Goal: Check status: Check status

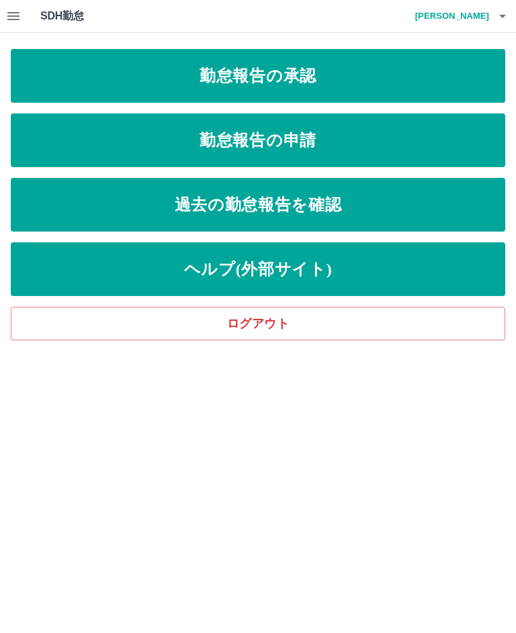
click at [506, 14] on icon "button" at bounding box center [502, 16] width 16 height 16
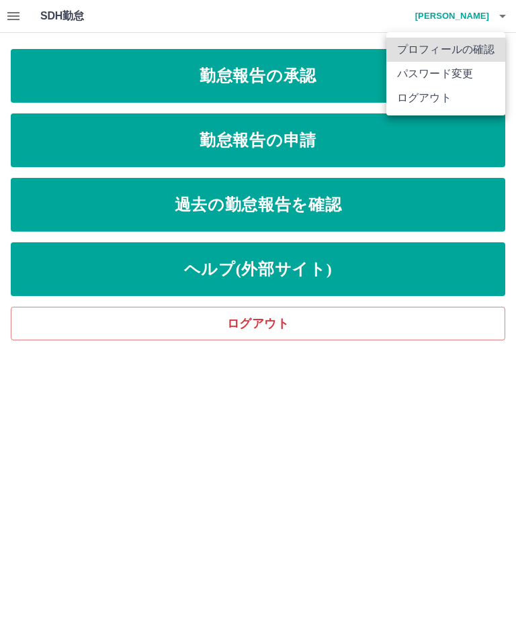
click at [450, 109] on li "ログアウト" at bounding box center [445, 98] width 119 height 24
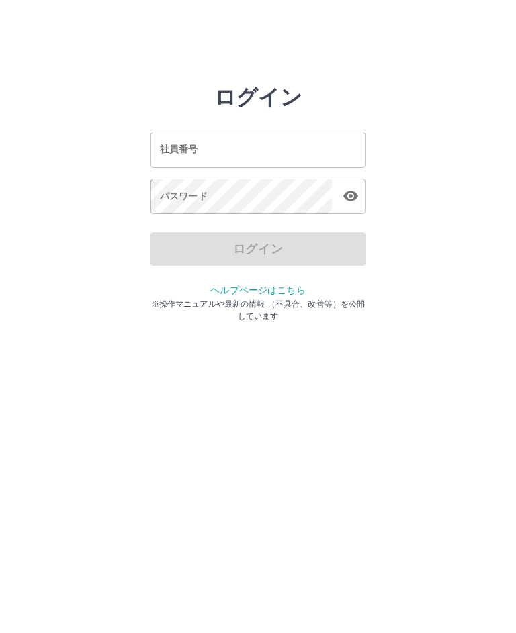
click at [243, 146] on input "社員番号" at bounding box center [257, 150] width 215 height 36
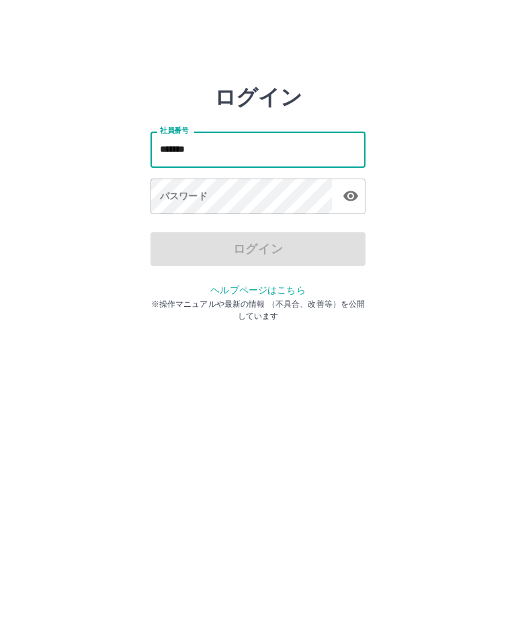
type input "*******"
click at [191, 198] on div "パスワード パスワード" at bounding box center [257, 198] width 215 height 38
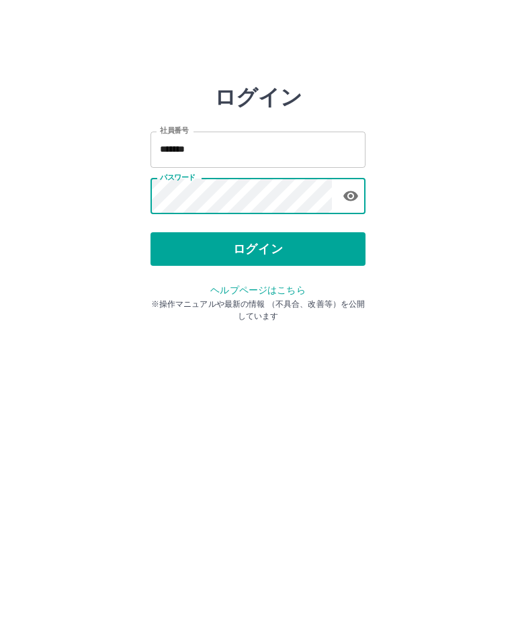
click at [314, 248] on button "ログイン" at bounding box center [257, 249] width 215 height 34
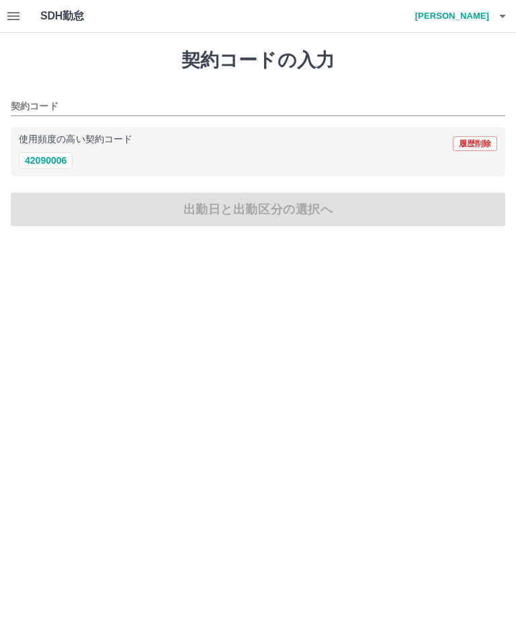
click at [13, 14] on icon "button" at bounding box center [13, 16] width 16 height 16
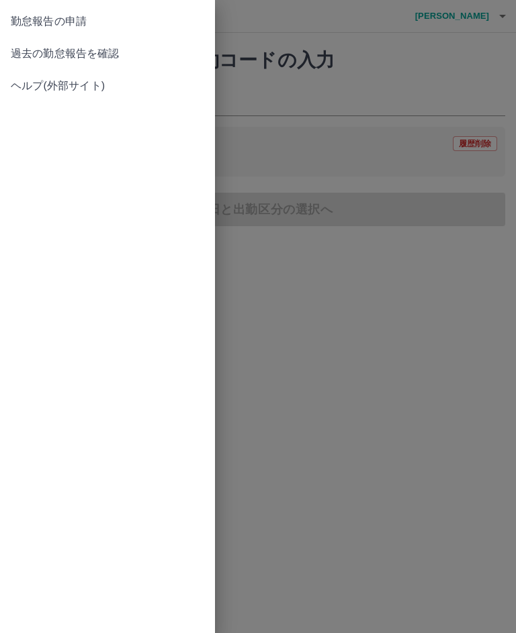
click at [91, 62] on link "過去の勤怠報告を確認" at bounding box center [107, 54] width 215 height 32
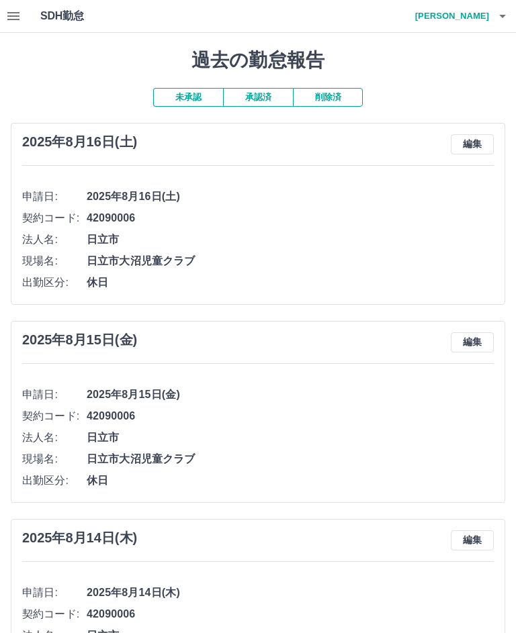
click at [263, 92] on button "承認済" at bounding box center [258, 97] width 70 height 19
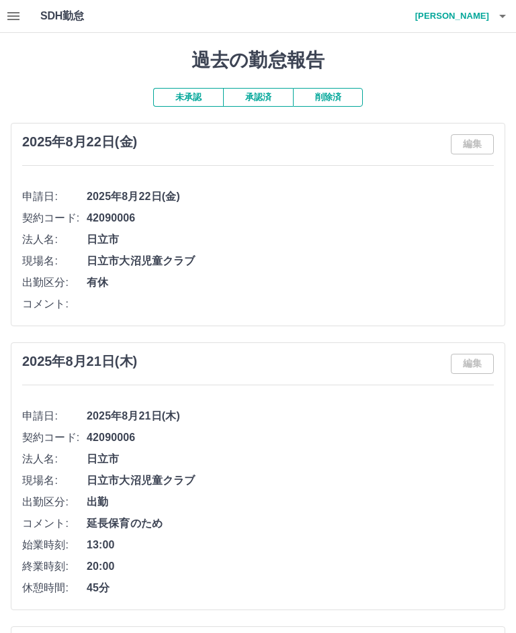
click at [509, 13] on icon "button" at bounding box center [502, 16] width 16 height 16
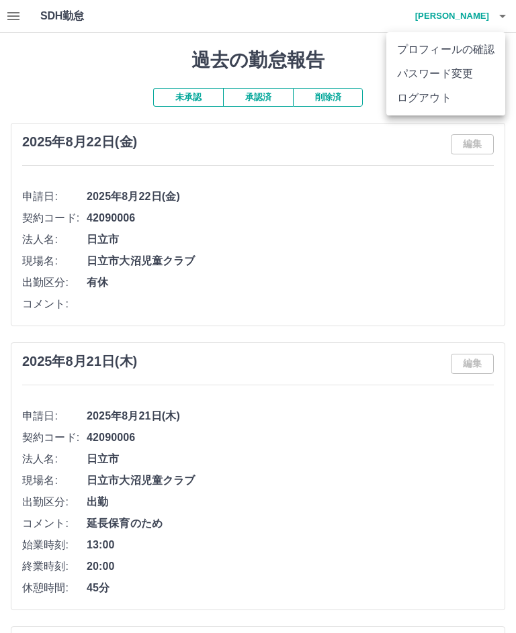
click at [474, 109] on li "ログアウト" at bounding box center [445, 98] width 119 height 24
